Goal: Task Accomplishment & Management: Manage account settings

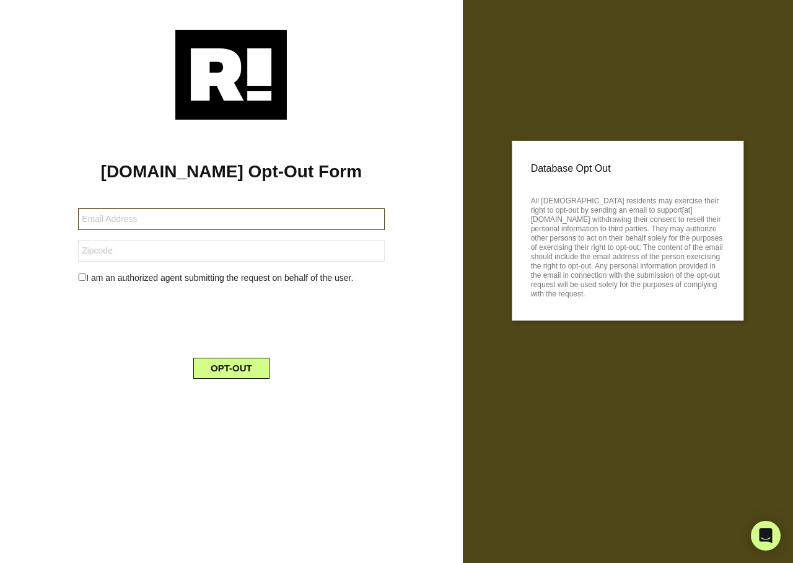
type input "lhwarfel@gmail.com"
type input "45208"
type input "mstarkca621@gmail.com"
type input "33404"
type input "[EMAIL_ADDRESS][DOMAIN_NAME]"
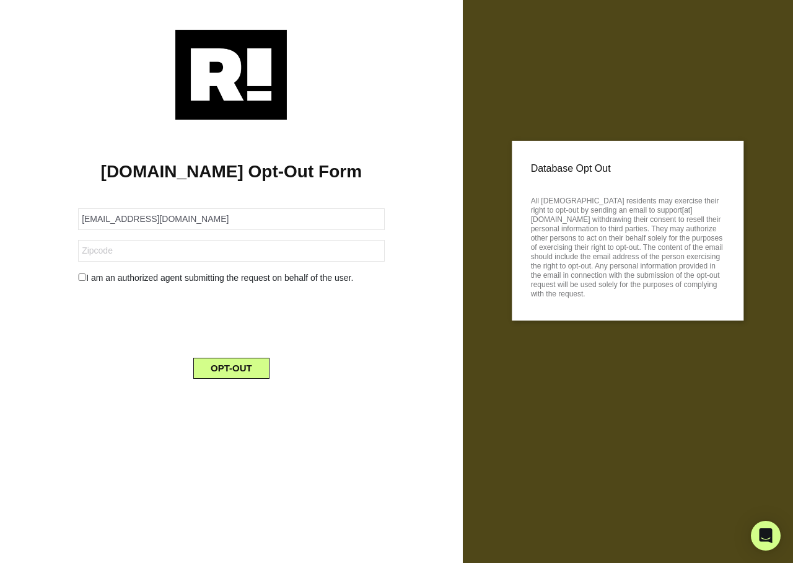
type input "46514"
